Goal: Communication & Community: Answer question/provide support

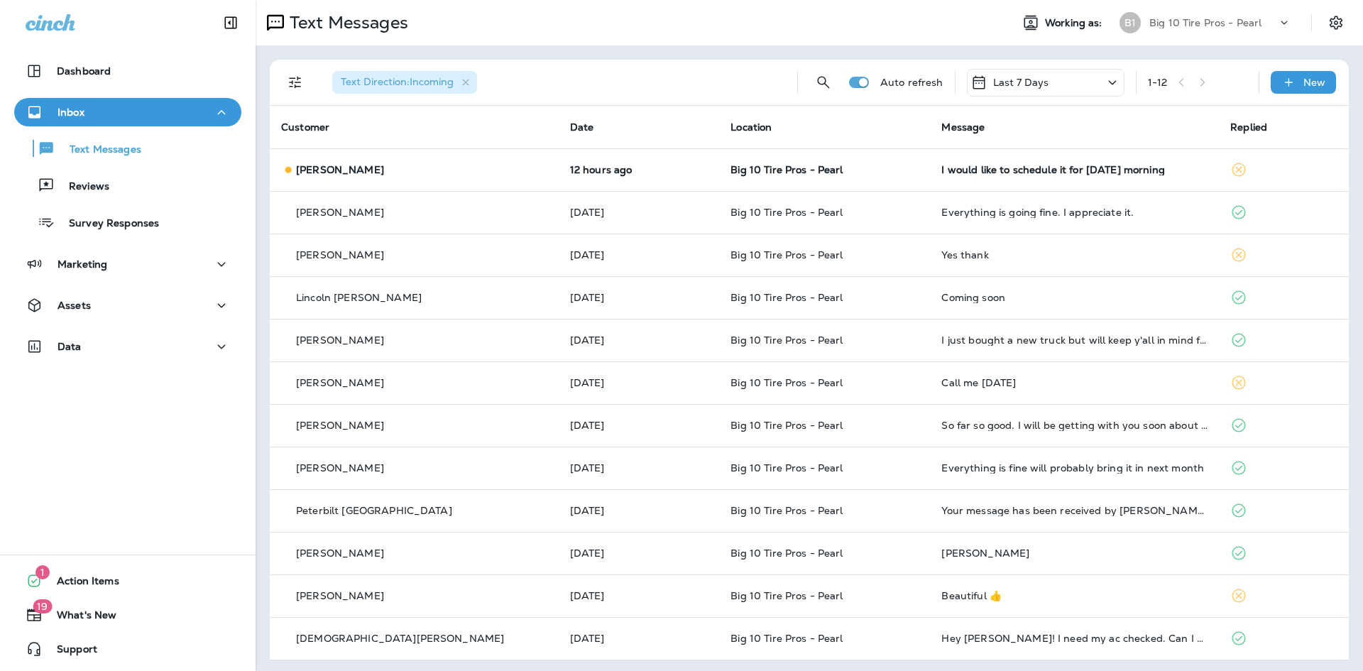
click at [972, 173] on div "I would like to schedule it for [DATE] morning" at bounding box center [1074, 169] width 266 height 11
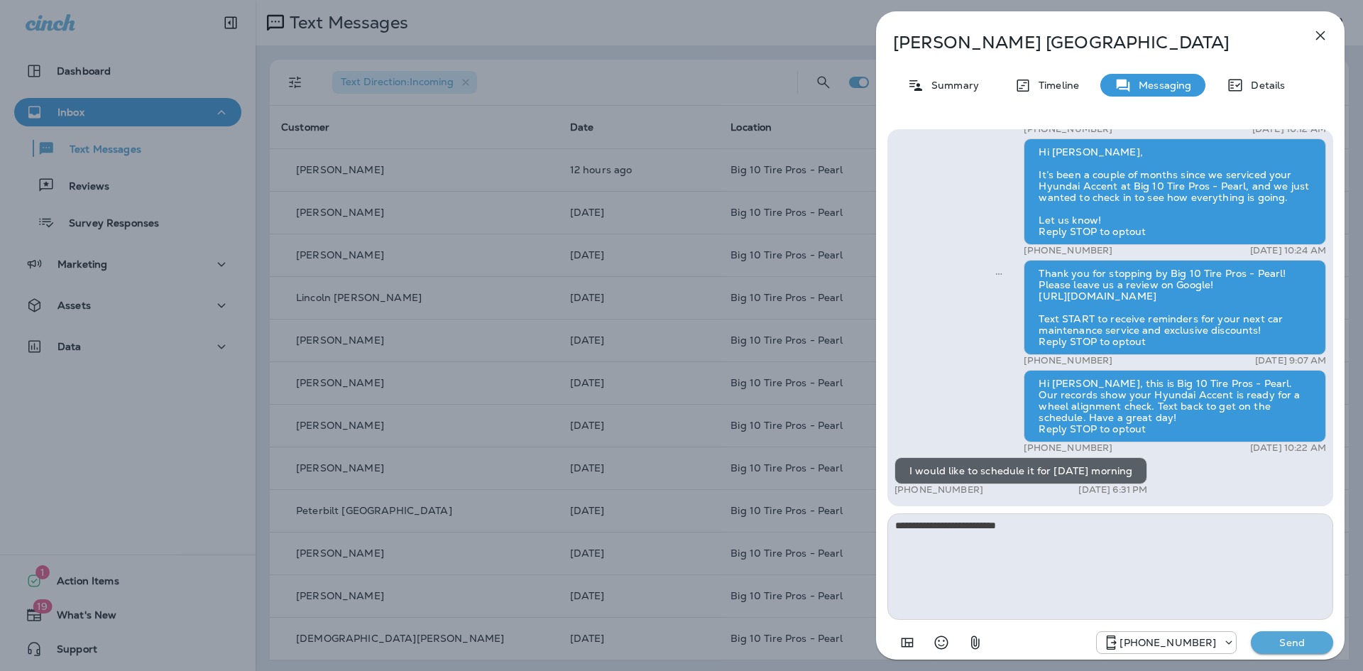
type textarea "**********"
click at [1301, 642] on p "Send" at bounding box center [1292, 642] width 60 height 13
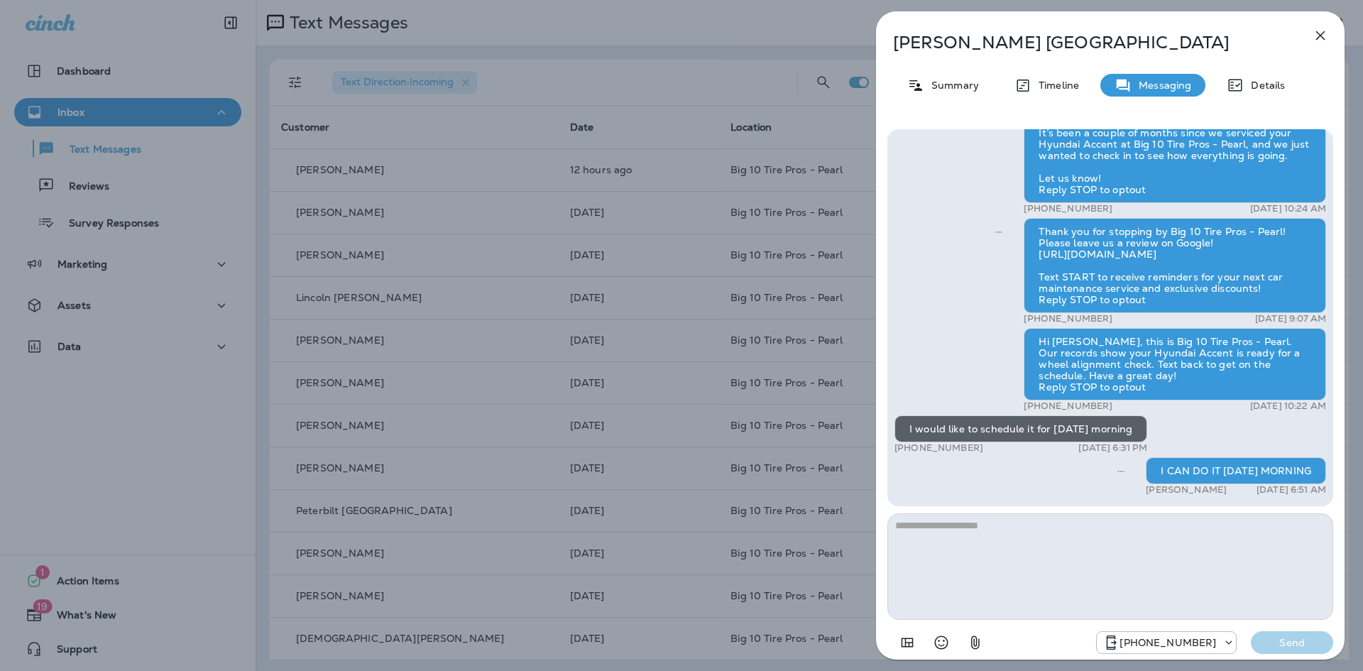
click at [1318, 38] on icon "button" at bounding box center [1320, 35] width 9 height 9
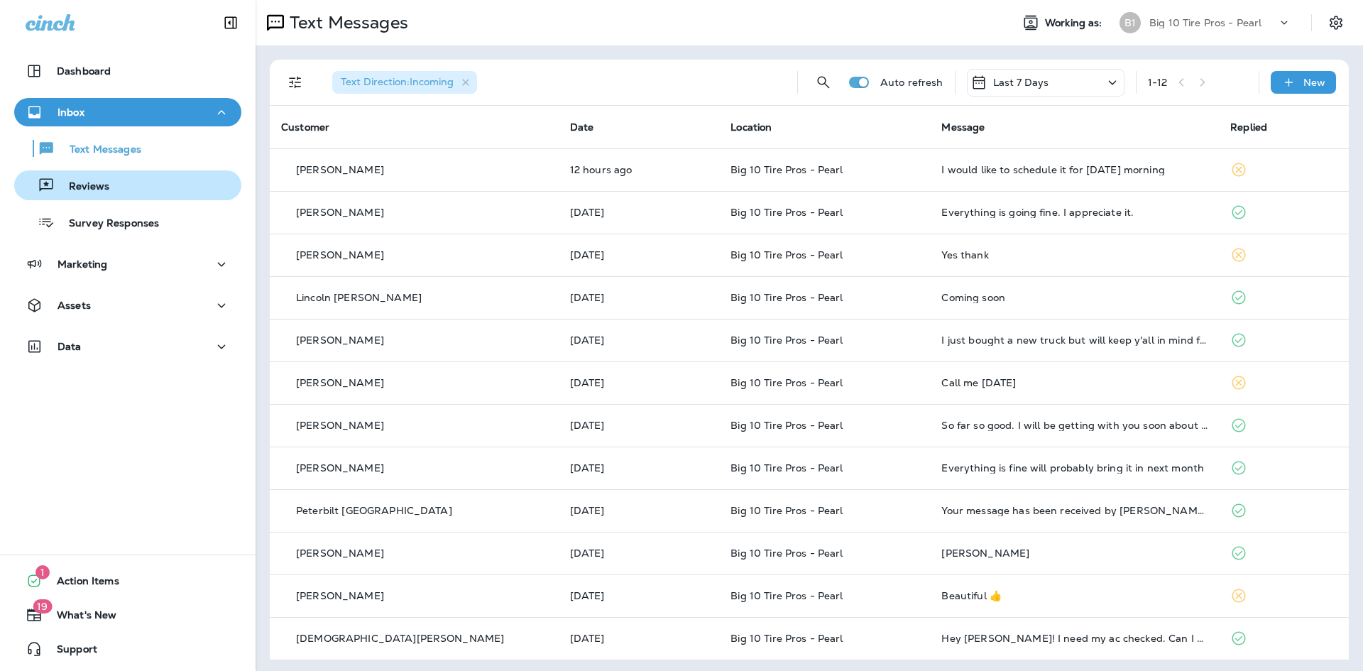
click at [86, 194] on div "Reviews" at bounding box center [64, 185] width 89 height 21
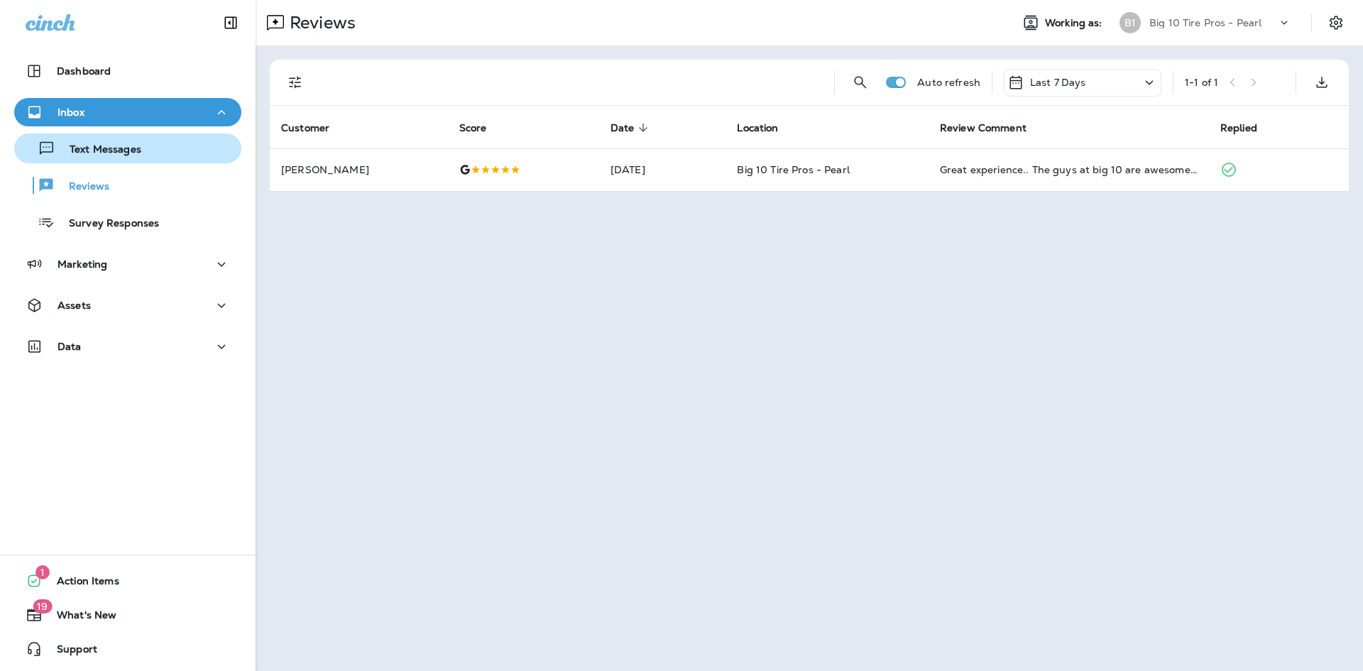
click at [87, 153] on p "Text Messages" at bounding box center [98, 149] width 86 height 13
